Goal: Complete application form: Complete application form

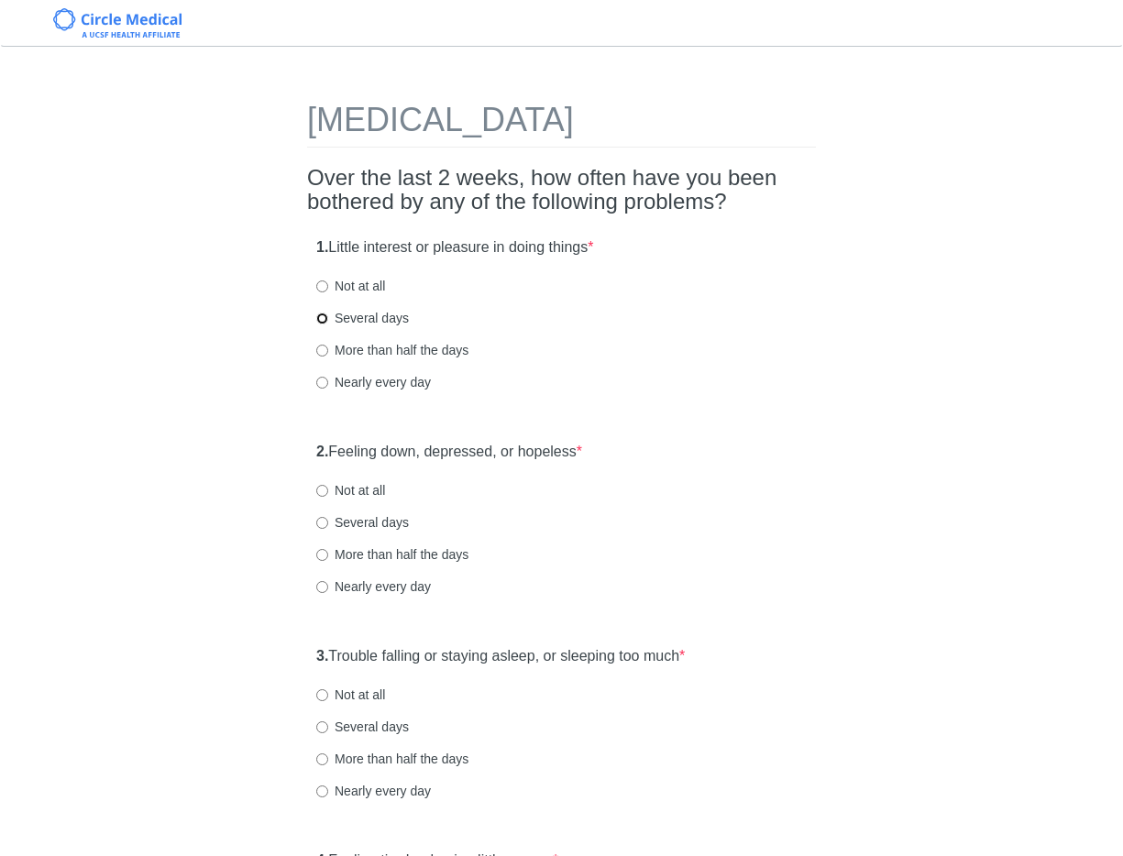
click at [325, 319] on input "Several days" at bounding box center [322, 319] width 12 height 12
radio input "true"
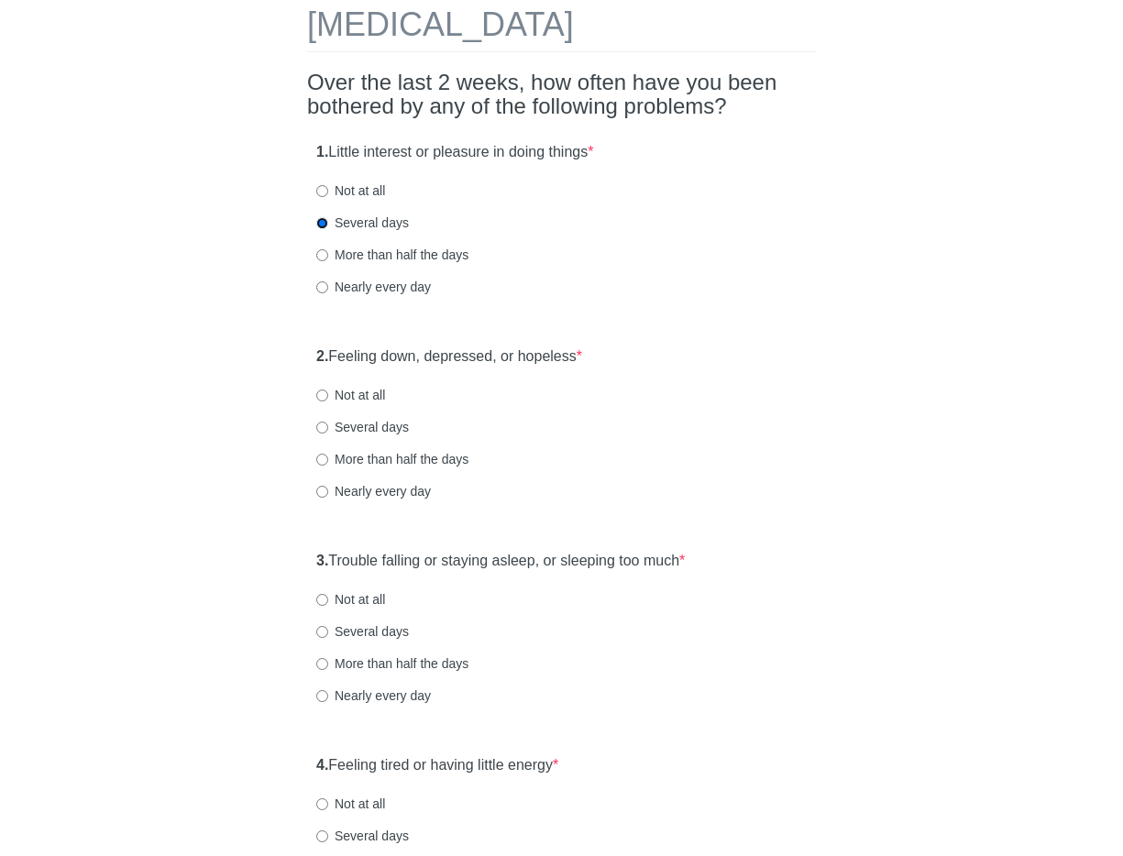
scroll to position [96, 0]
click at [323, 427] on input "Several days" at bounding box center [322, 427] width 12 height 12
radio input "true"
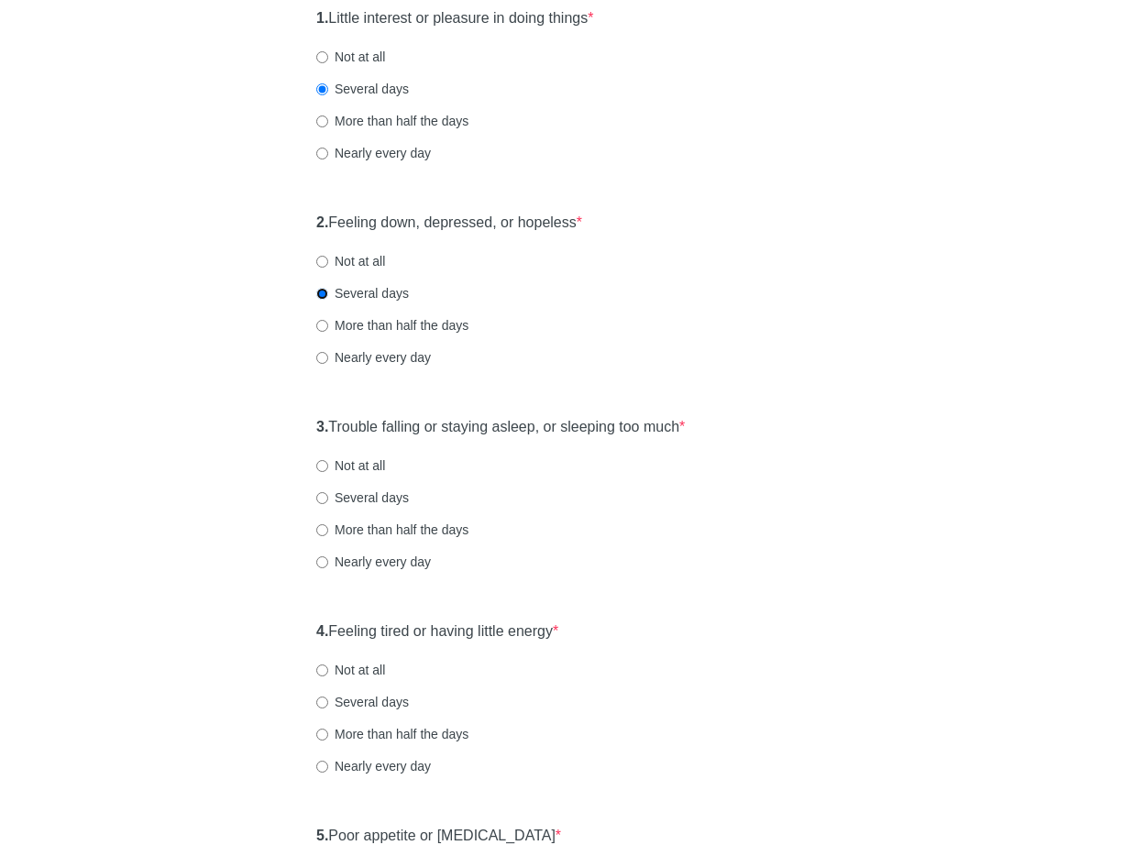
scroll to position [282, 0]
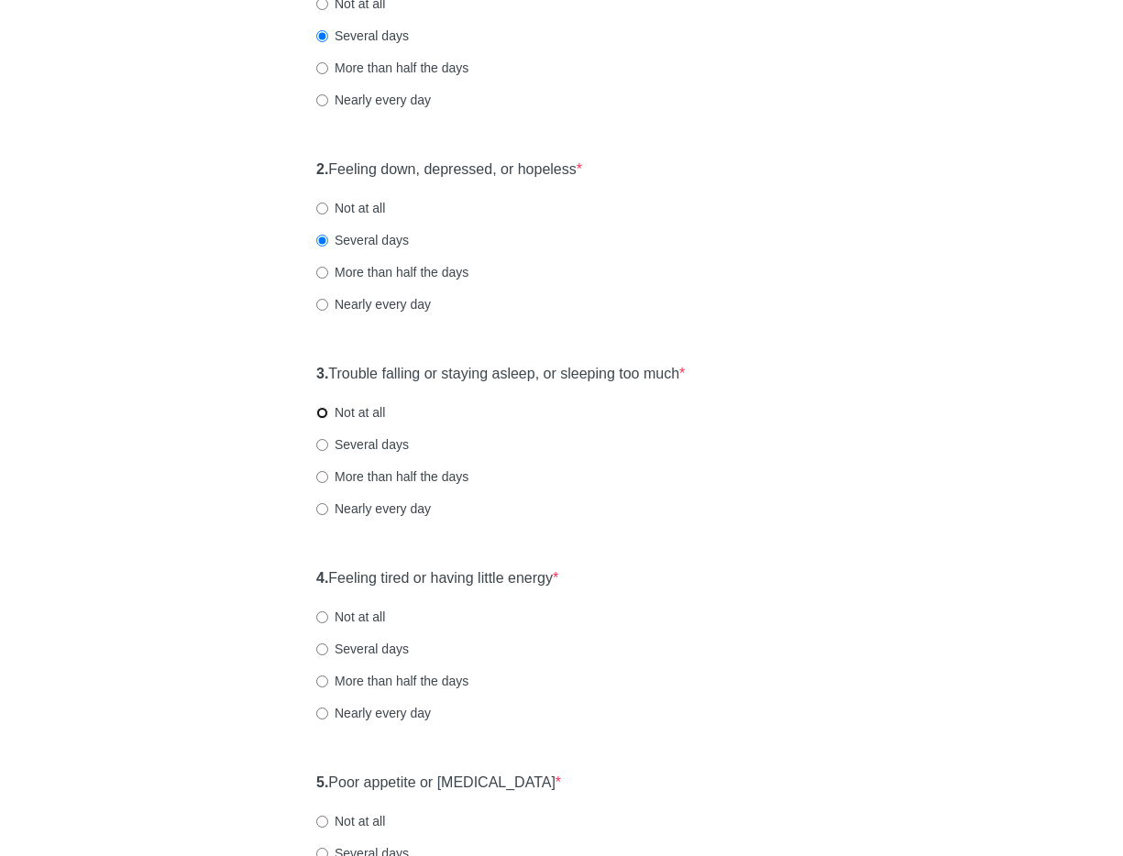
click at [320, 414] on input "Not at all" at bounding box center [322, 413] width 12 height 12
radio input "true"
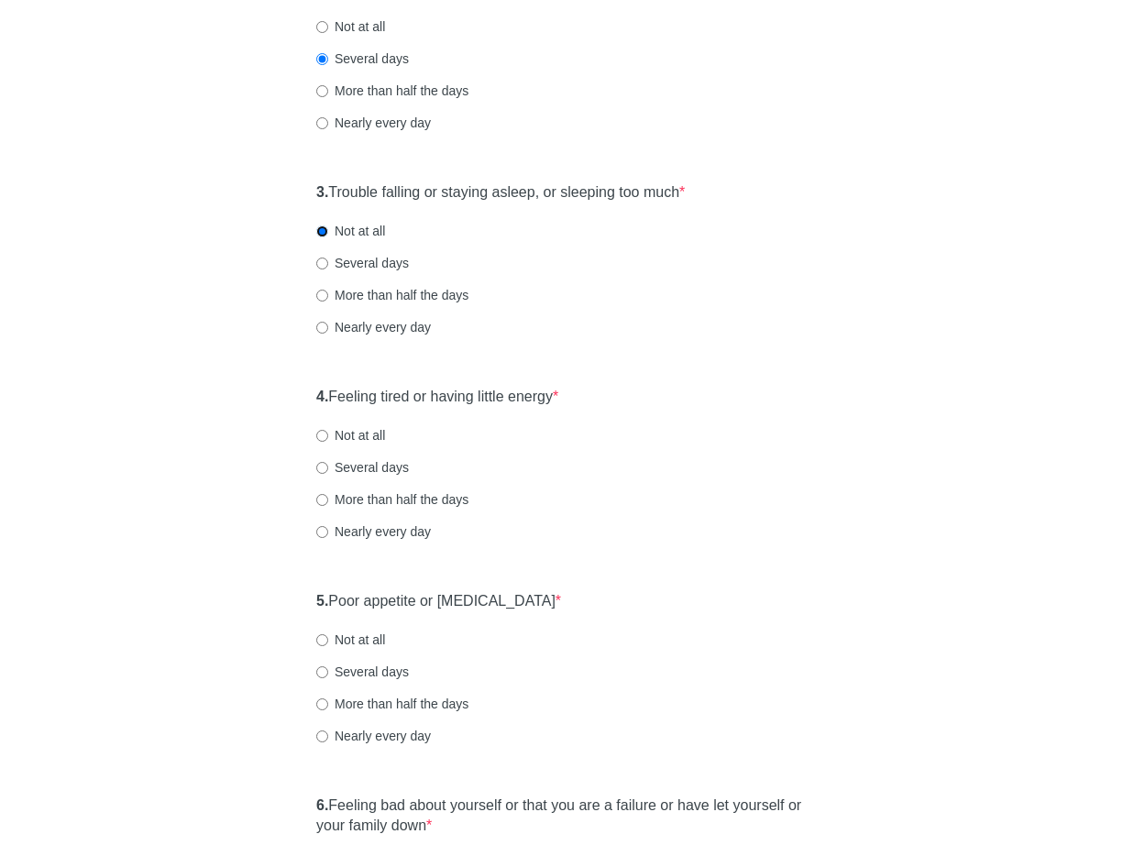
scroll to position [468, 0]
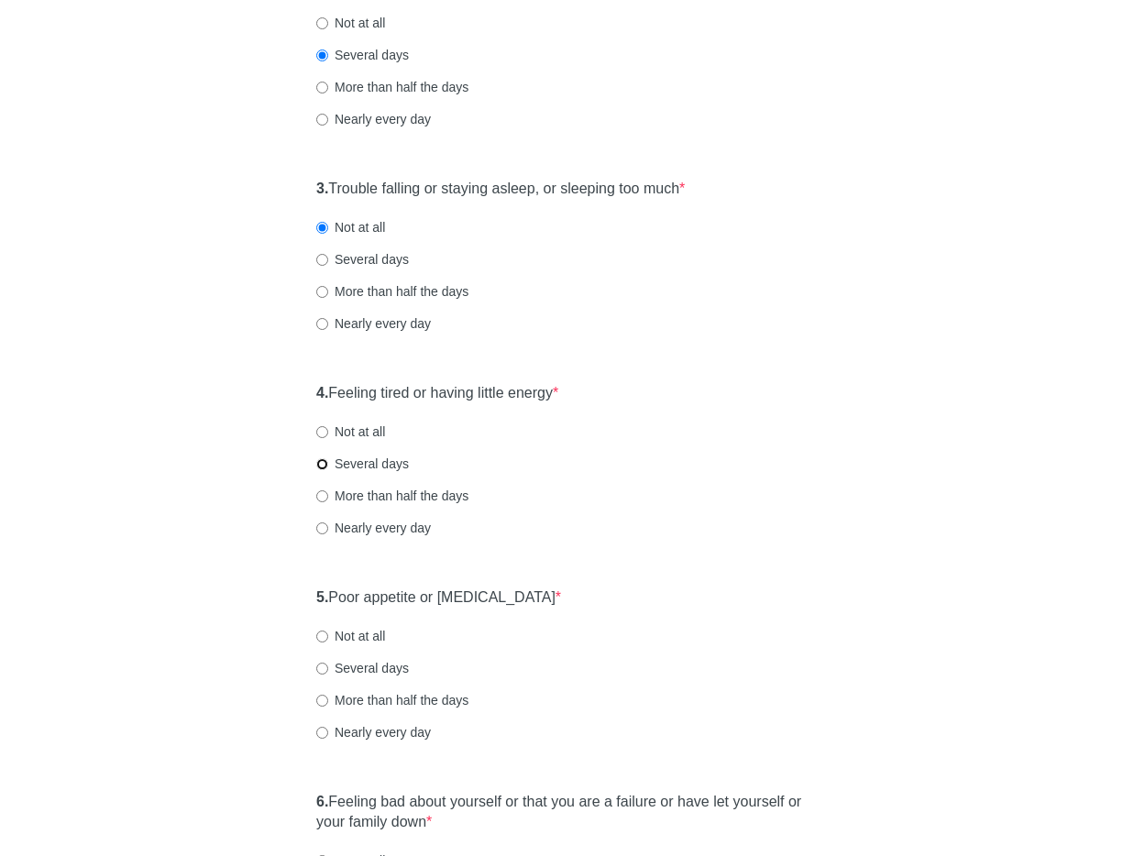
click at [323, 466] on input "Several days" at bounding box center [322, 464] width 12 height 12
radio input "true"
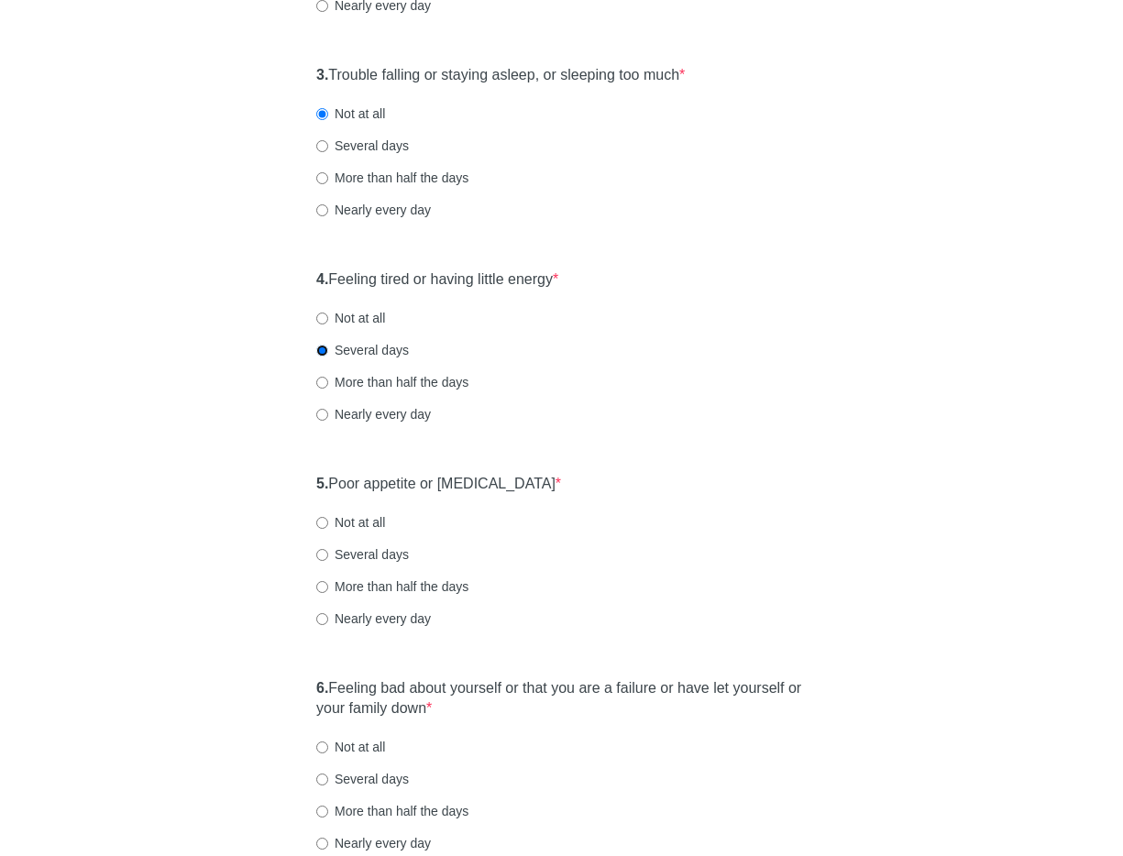
scroll to position [609, 0]
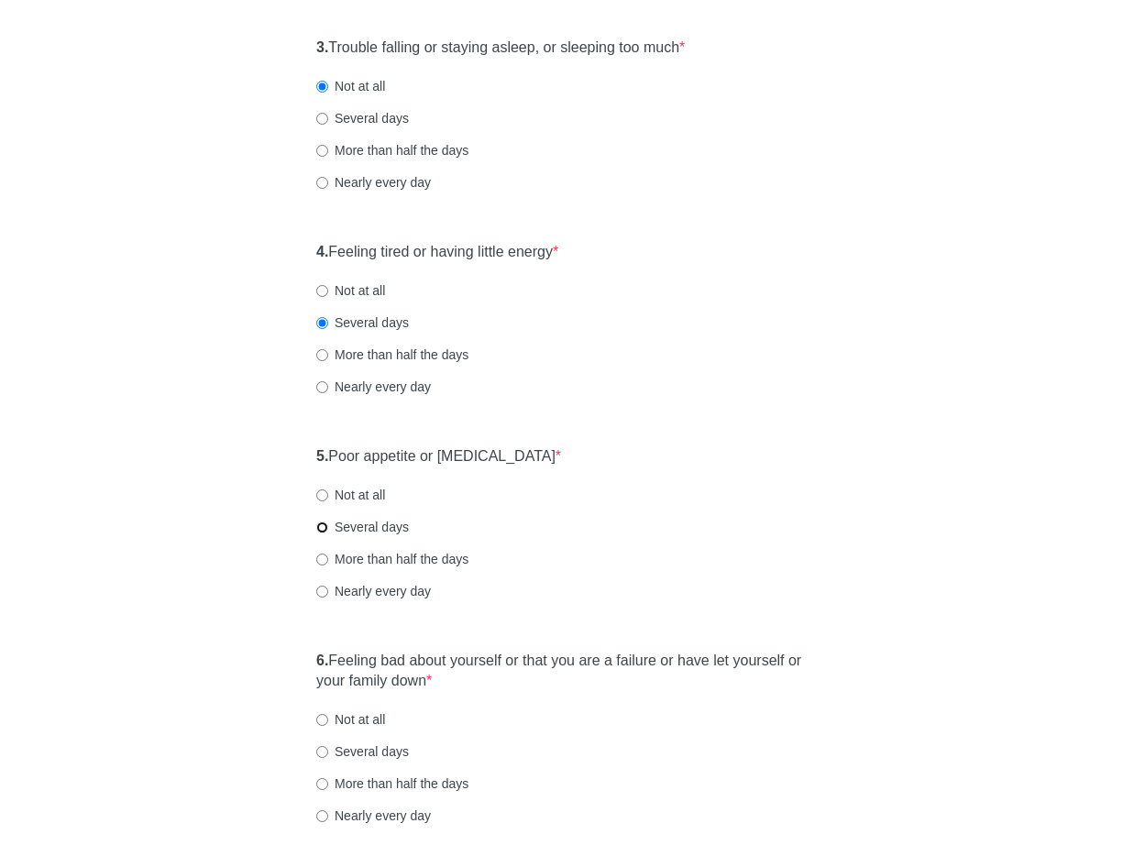
click at [321, 527] on input "Several days" at bounding box center [322, 528] width 12 height 12
radio input "true"
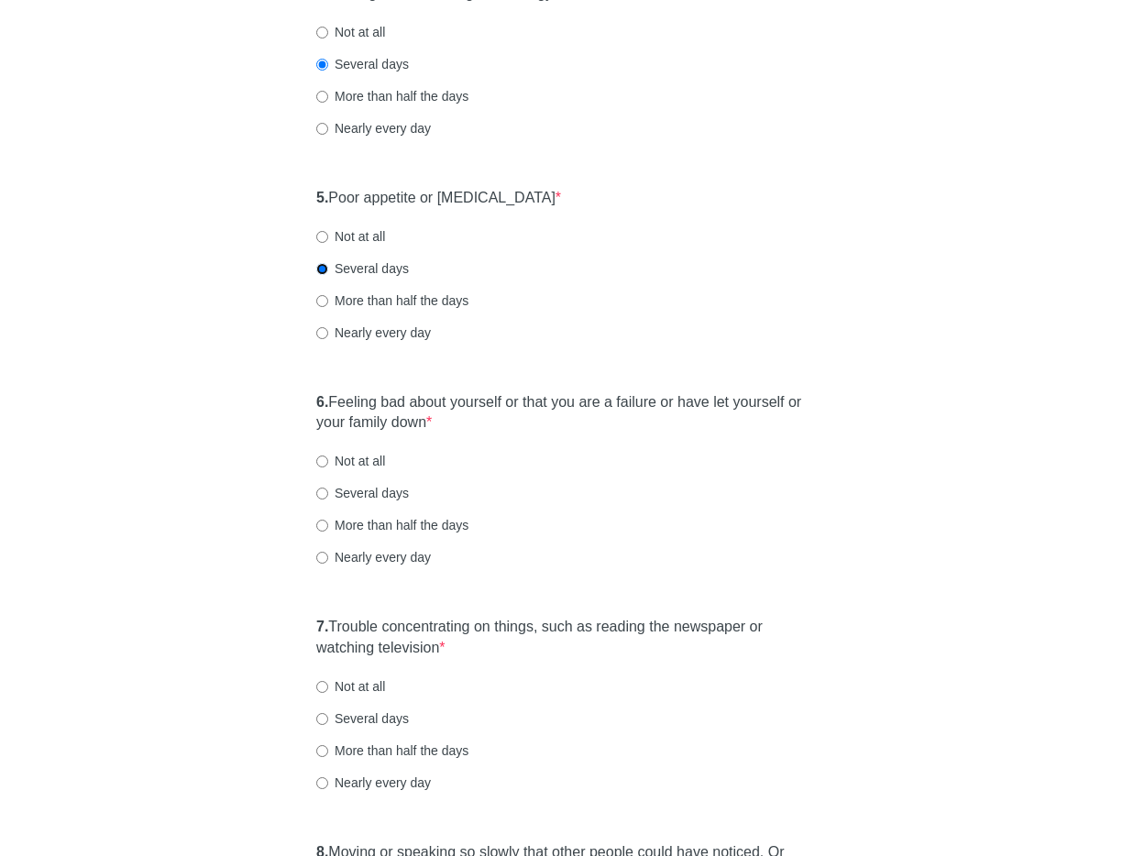
scroll to position [911, 0]
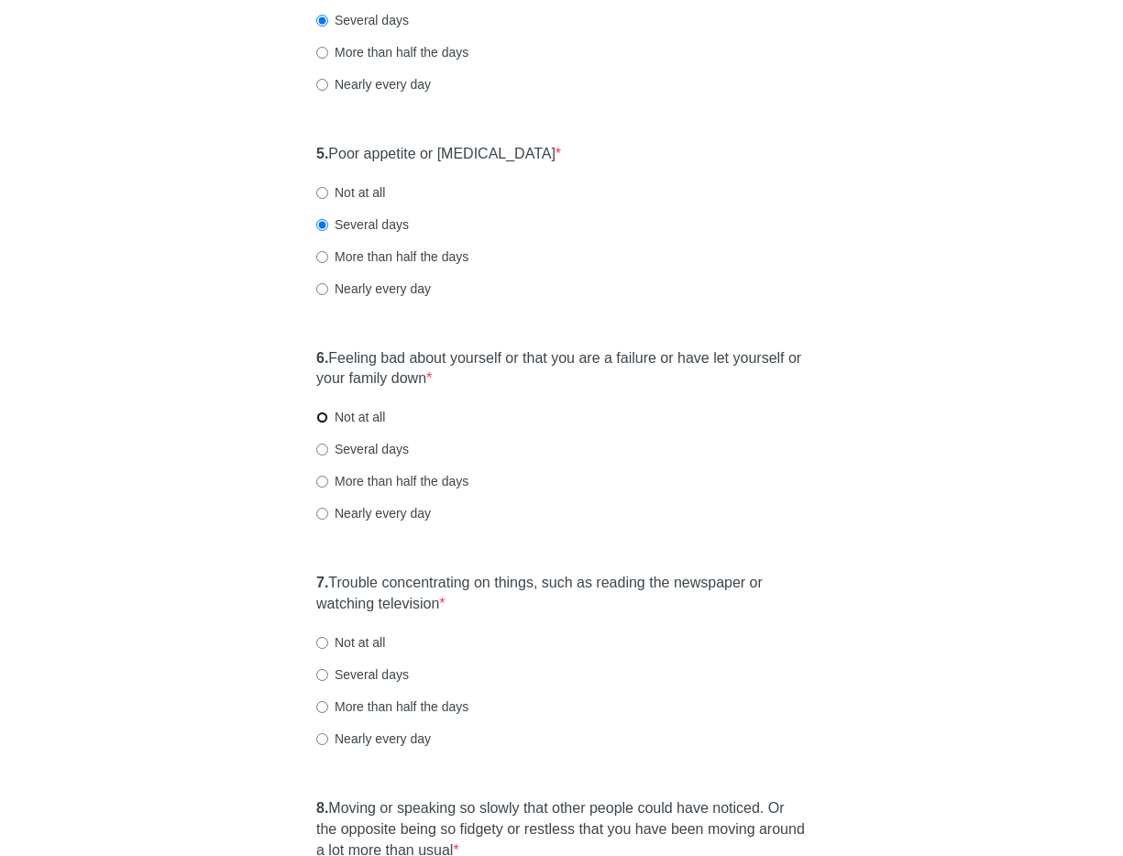
click at [321, 416] on input "Not at all" at bounding box center [322, 418] width 12 height 12
radio input "true"
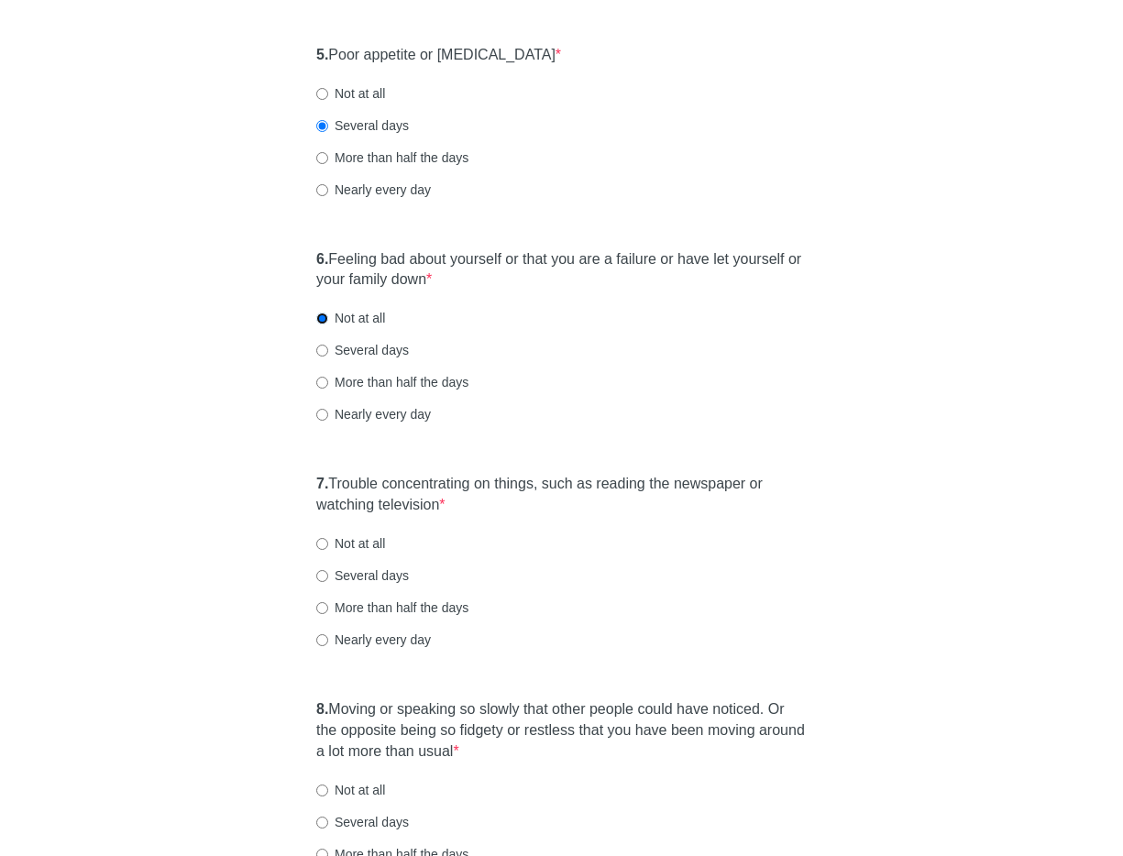
scroll to position [1024, 0]
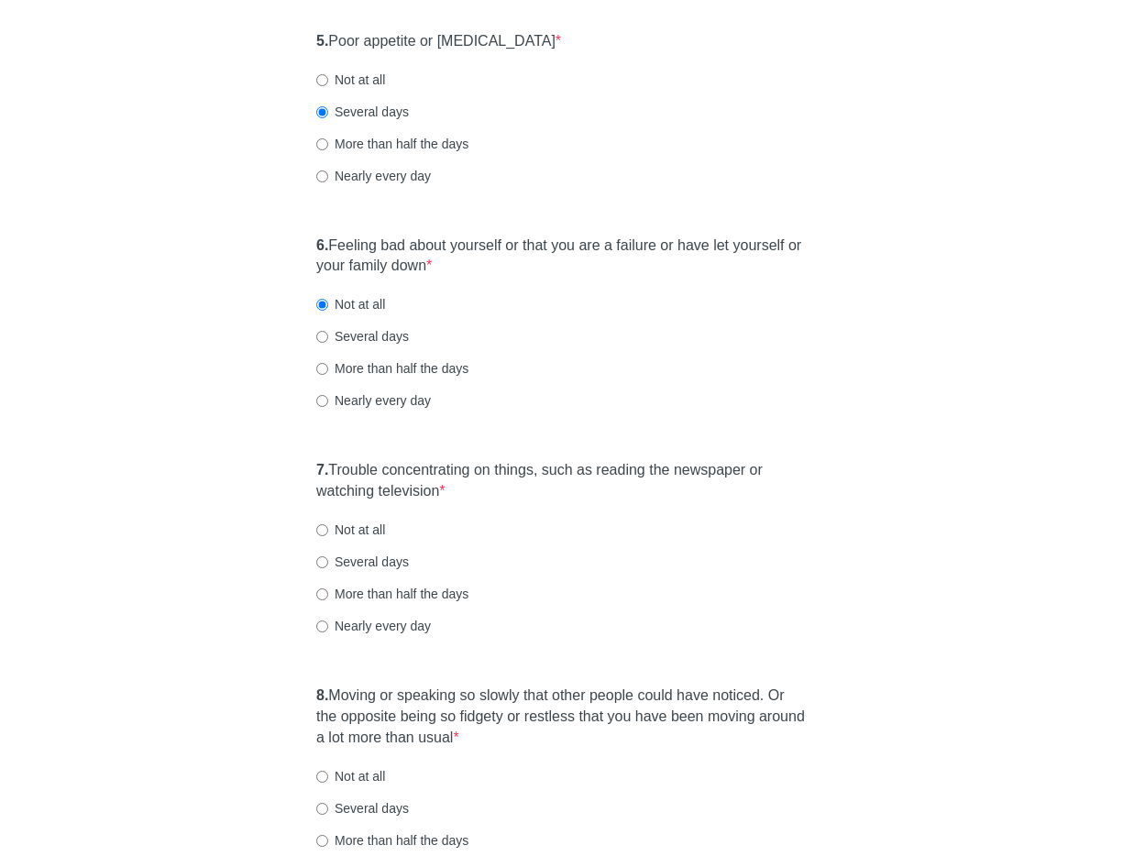
click at [321, 563] on input "Several days" at bounding box center [322, 563] width 12 height 12
radio input "true"
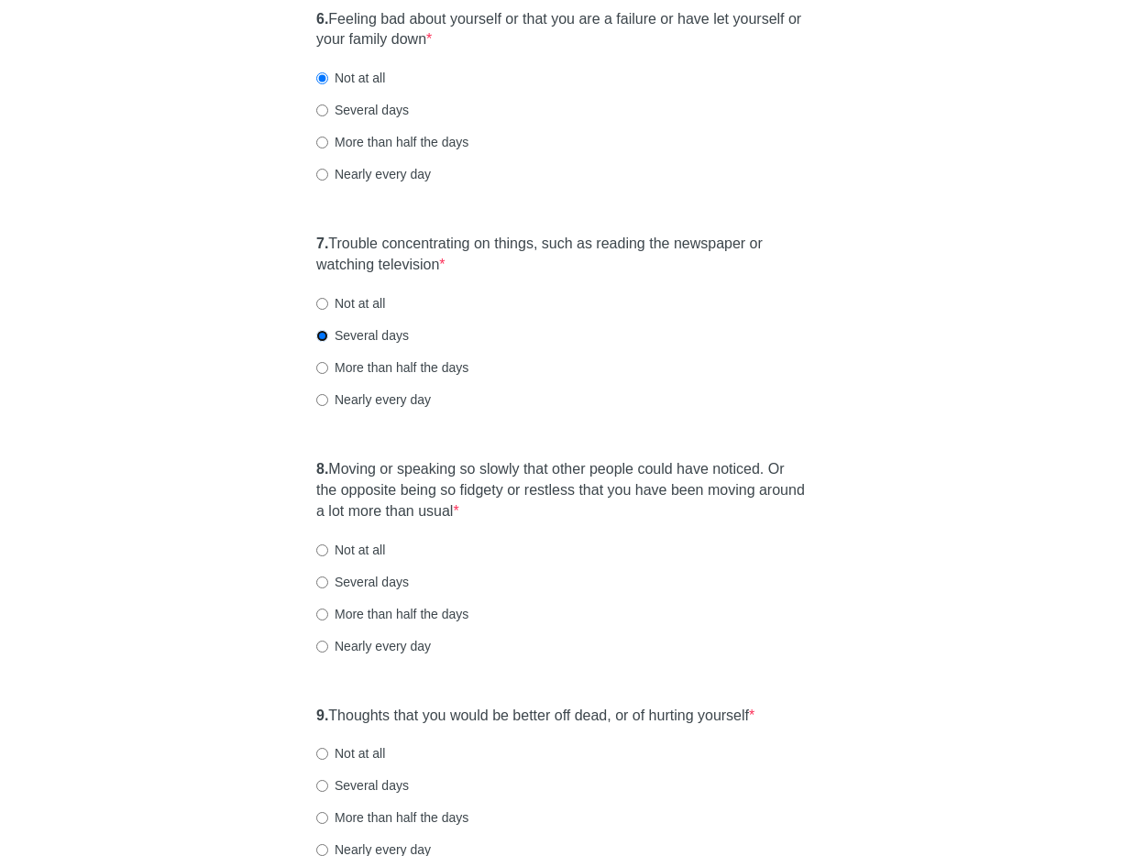
scroll to position [1253, 0]
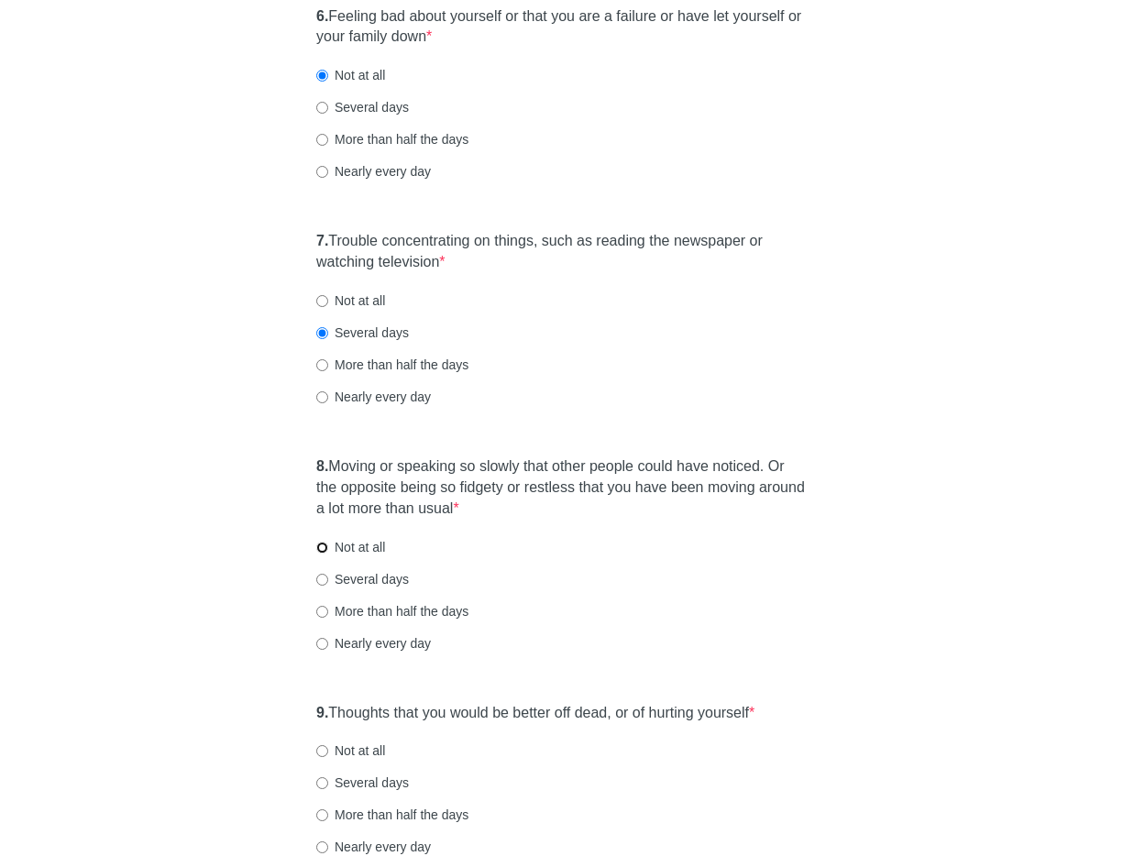
click at [320, 546] on input "Not at all" at bounding box center [322, 548] width 12 height 12
radio input "true"
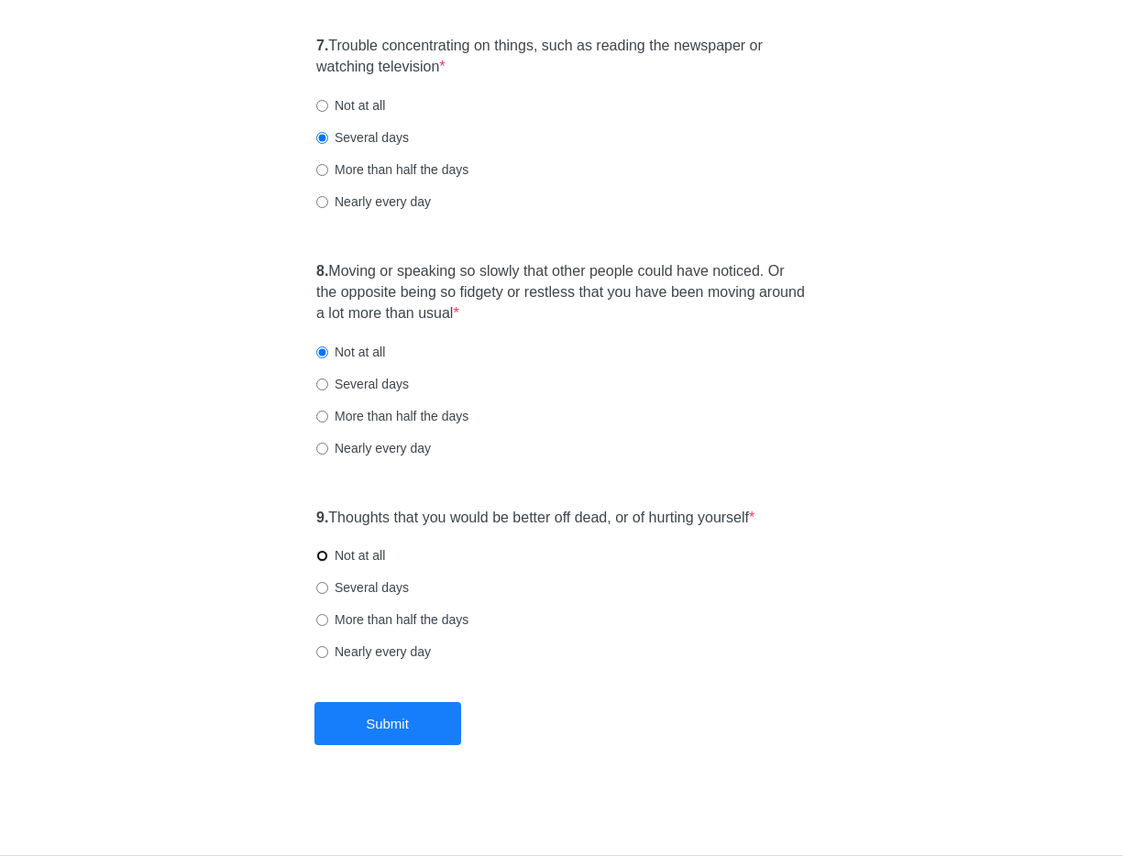
click at [323, 553] on input "Not at all" at bounding box center [322, 556] width 12 height 12
radio input "true"
click at [413, 730] on button "Submit" at bounding box center [388, 723] width 147 height 43
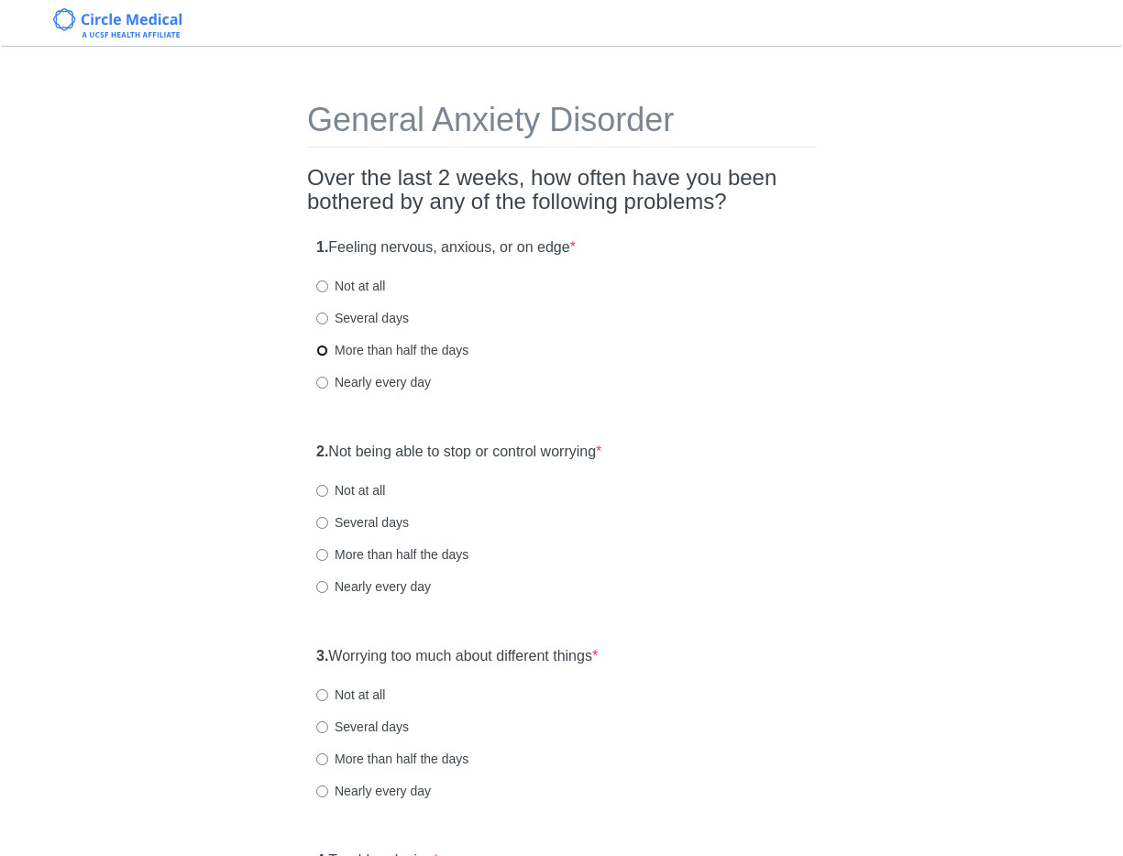
click at [322, 349] on input "More than half the days" at bounding box center [322, 351] width 12 height 12
radio input "true"
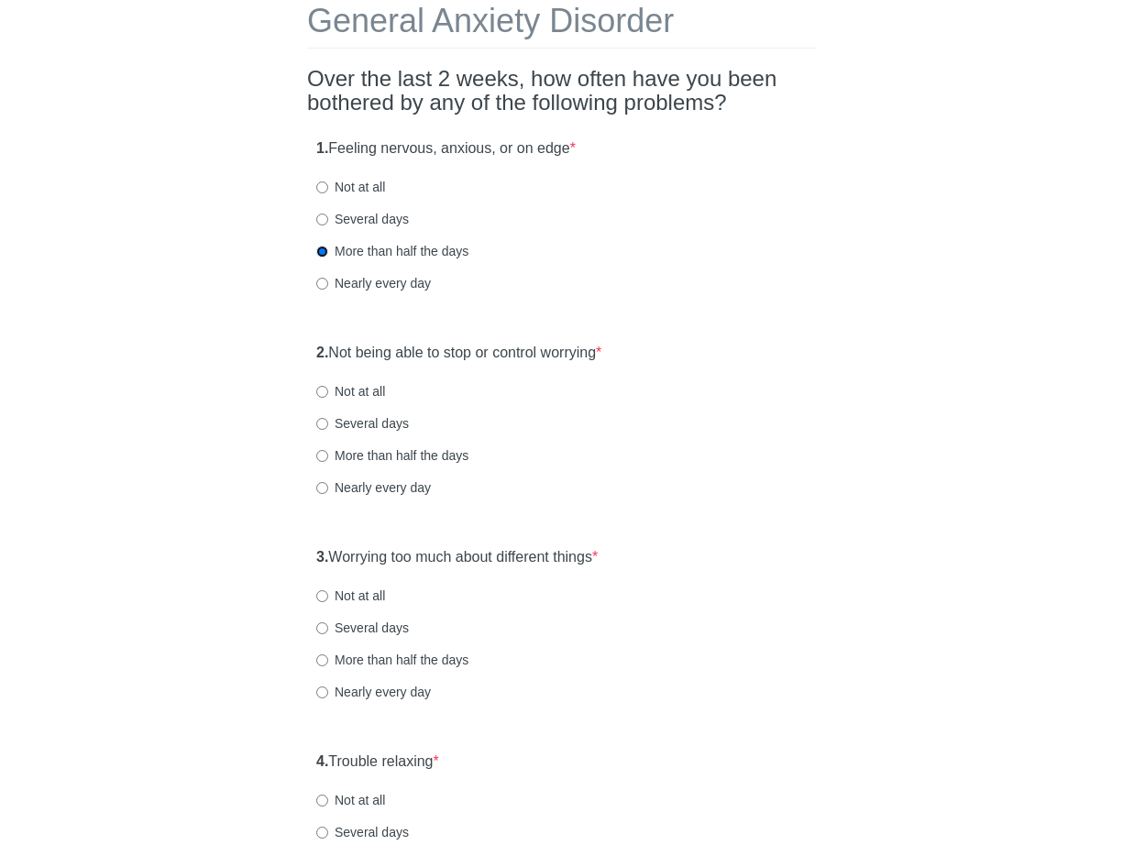
scroll to position [104, 0]
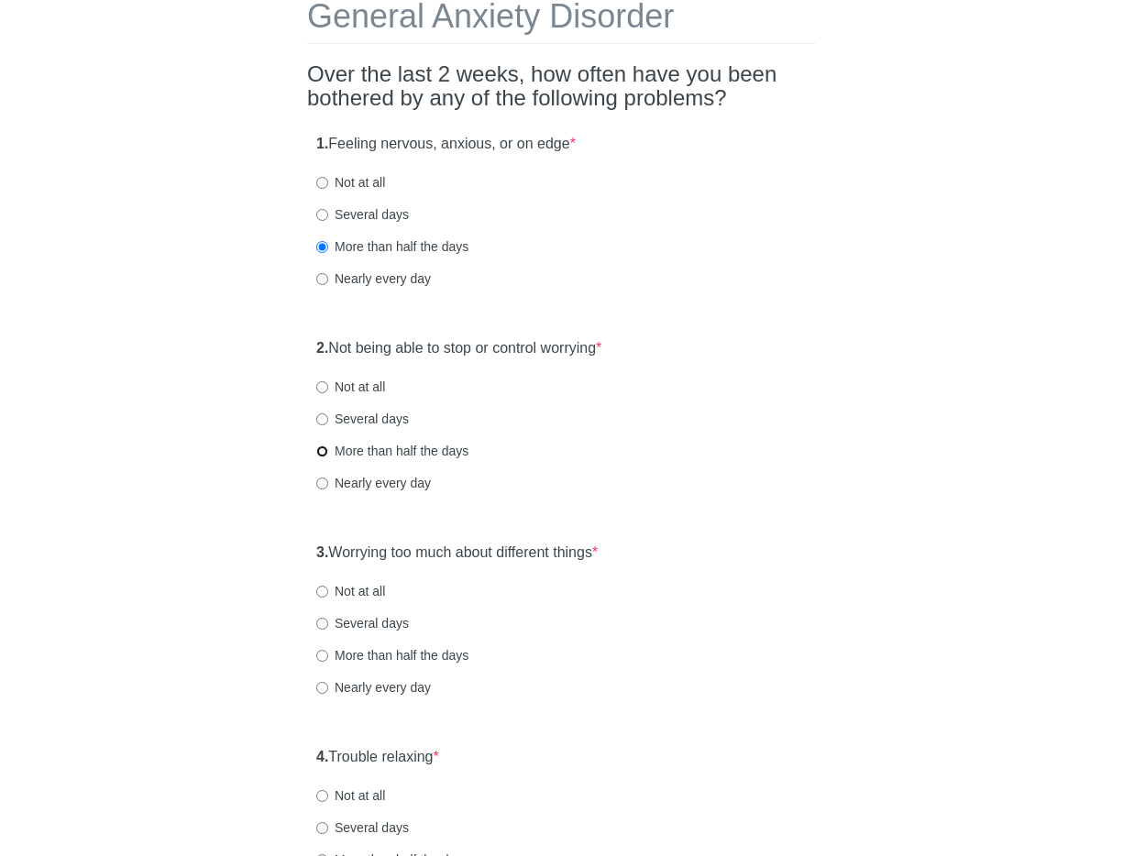
click at [321, 453] on input "More than half the days" at bounding box center [322, 452] width 12 height 12
radio input "true"
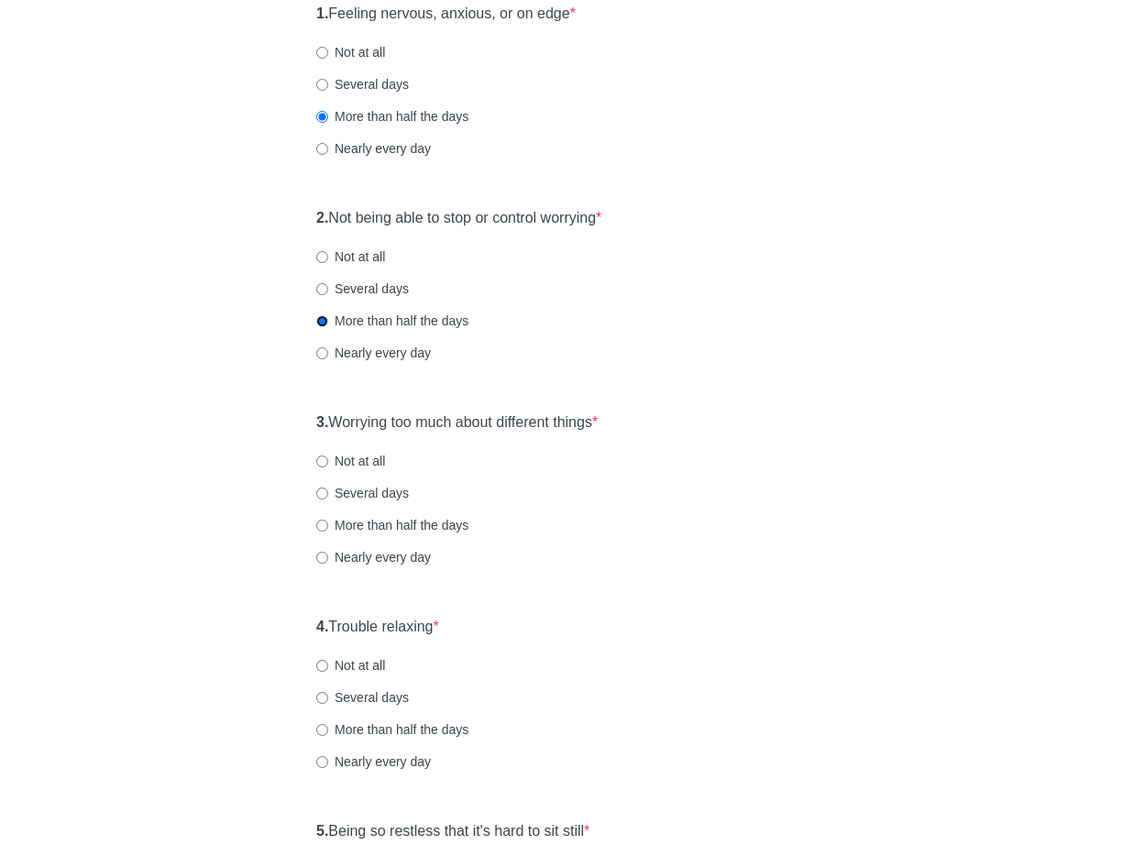
scroll to position [270, 0]
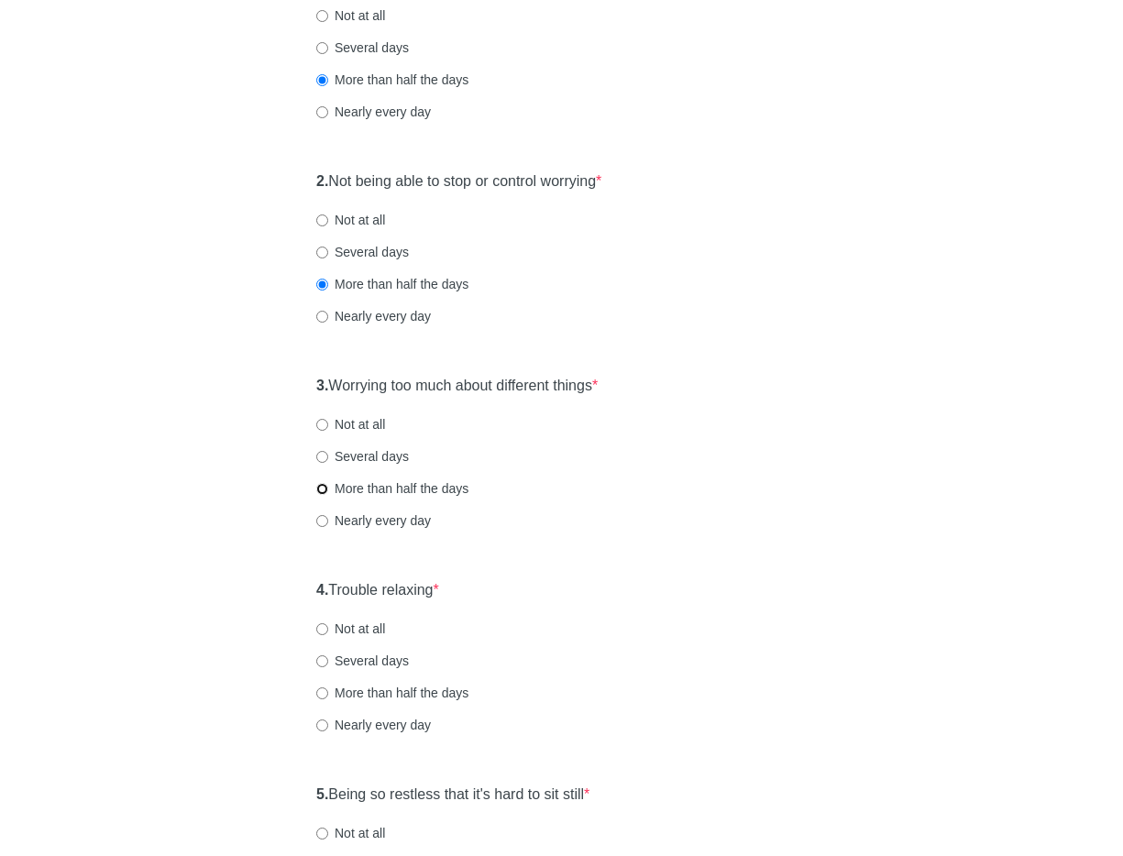
click at [322, 488] on input "More than half the days" at bounding box center [322, 489] width 12 height 12
radio input "true"
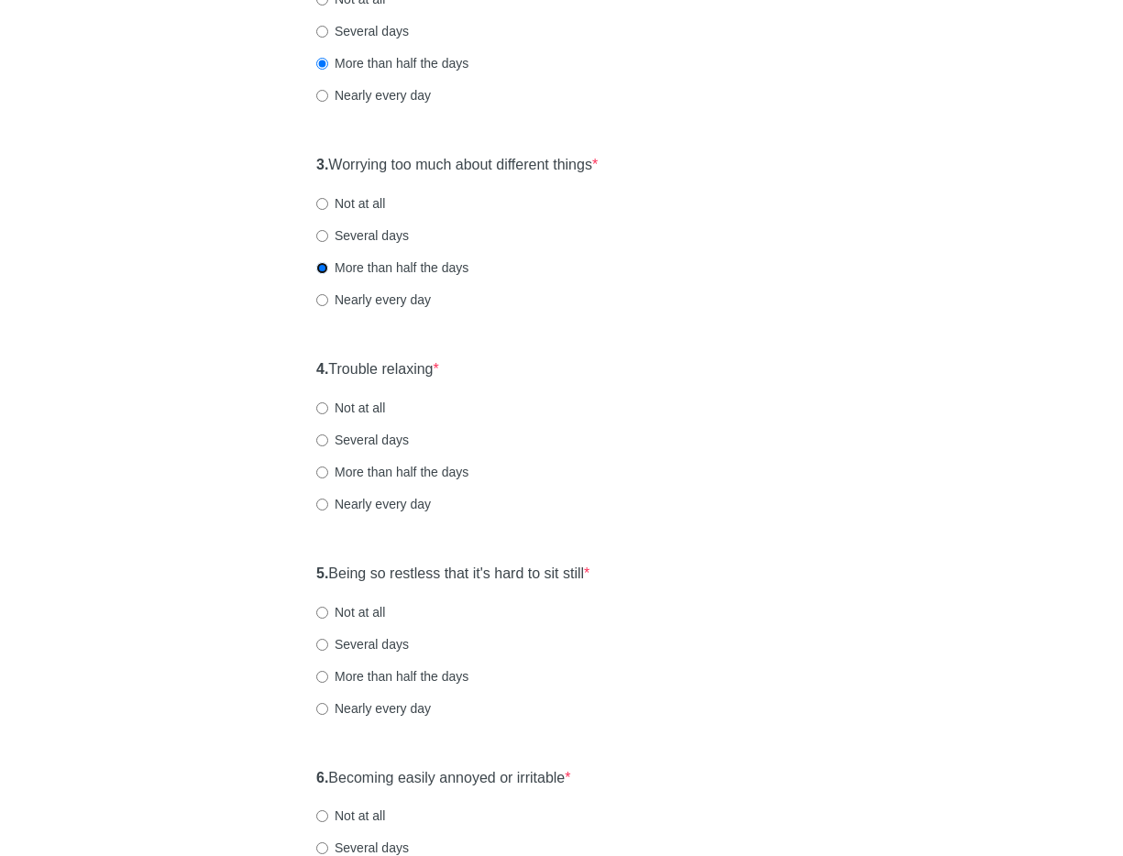
scroll to position [492, 0]
click at [322, 441] on input "Several days" at bounding box center [322, 440] width 12 height 12
radio input "true"
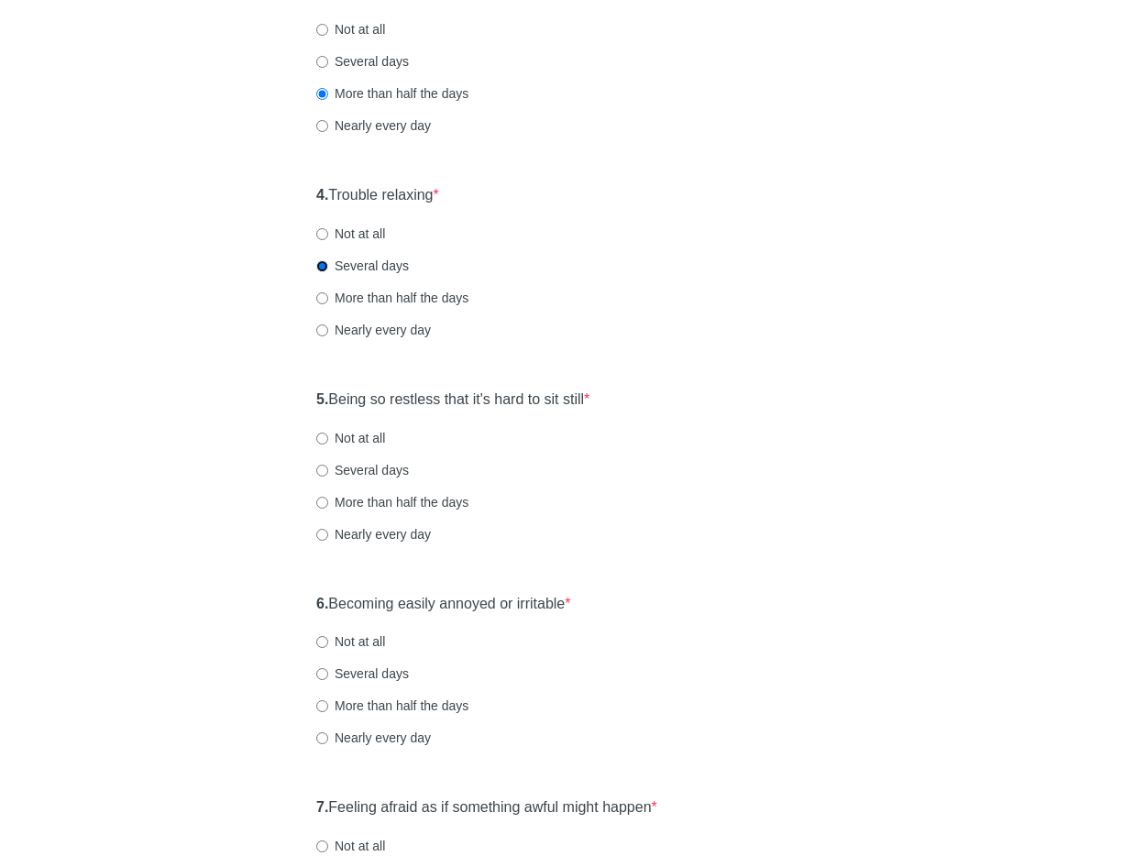
scroll to position [718, 0]
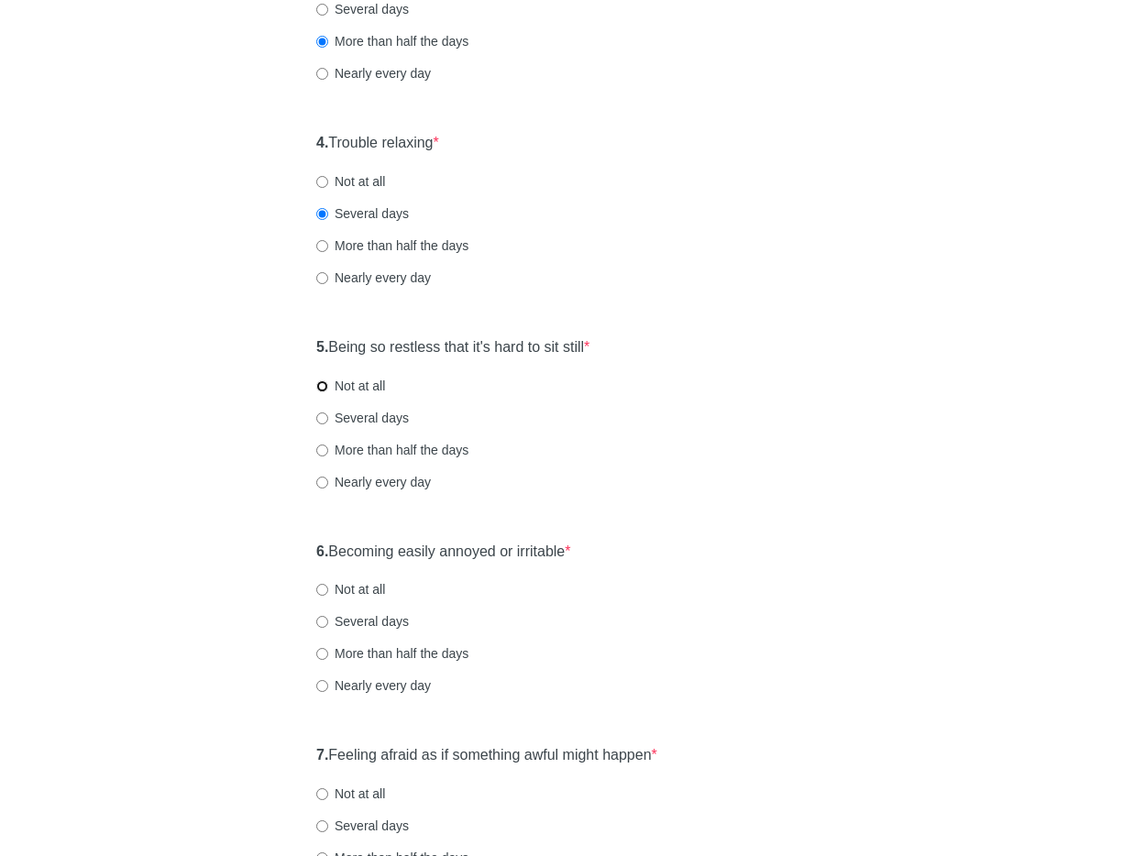
click at [323, 389] on input "Not at all" at bounding box center [322, 387] width 12 height 12
radio input "true"
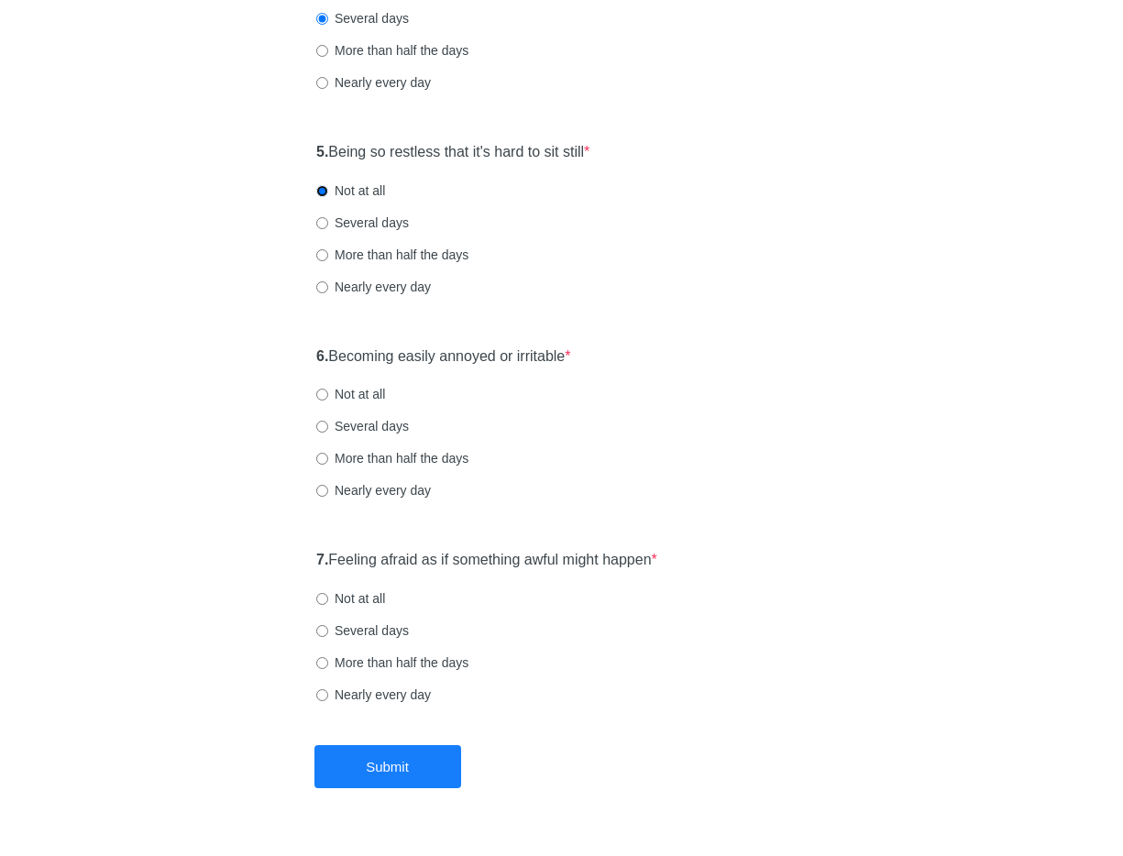
scroll to position [956, 0]
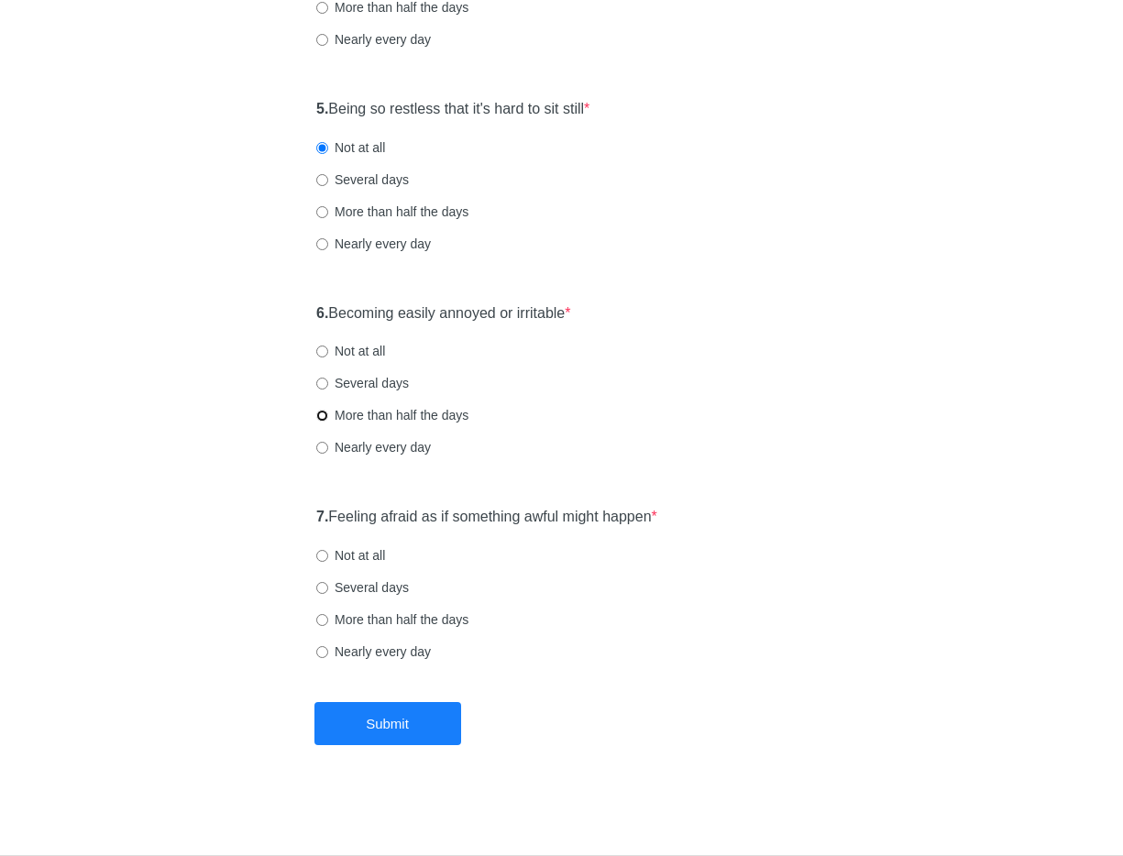
click at [320, 414] on input "More than half the days" at bounding box center [322, 416] width 12 height 12
radio input "true"
click at [321, 556] on input "Not at all" at bounding box center [322, 556] width 12 height 12
radio input "true"
click at [393, 725] on button "Submit" at bounding box center [388, 723] width 147 height 43
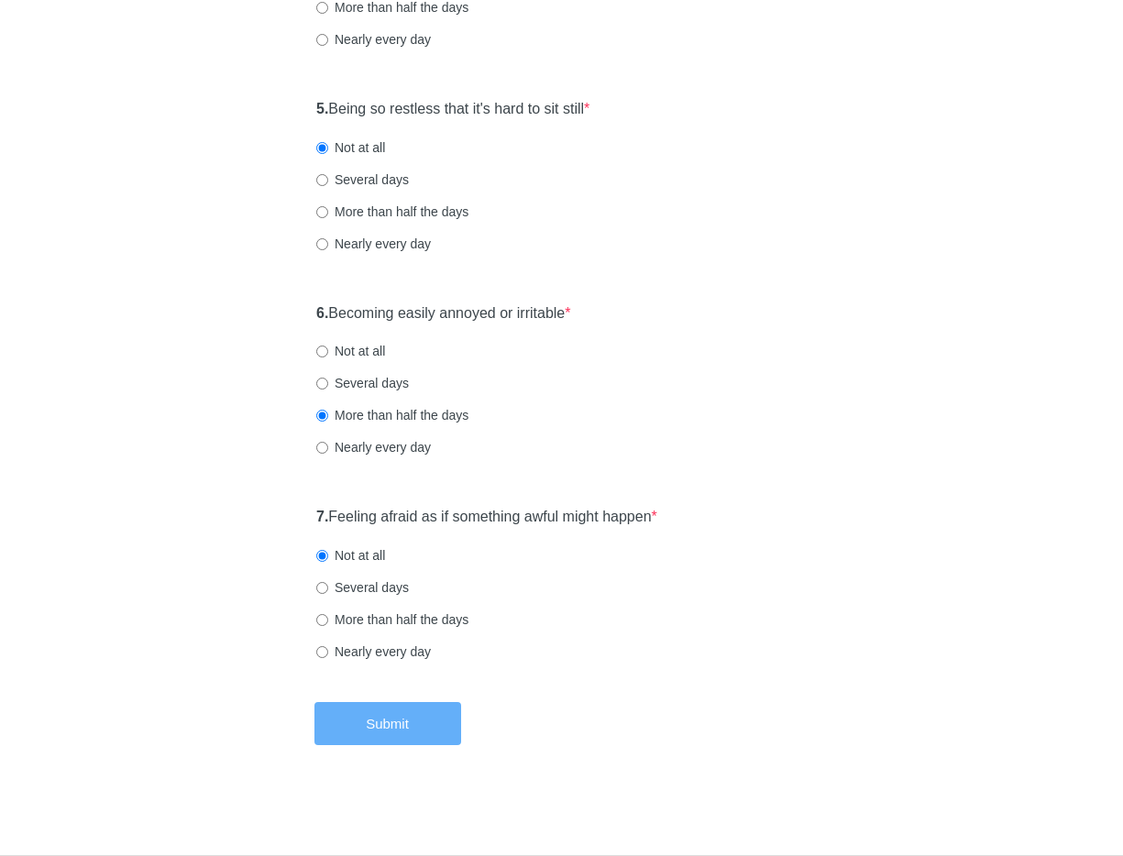
scroll to position [0, 0]
